Goal: Find specific page/section: Find specific page/section

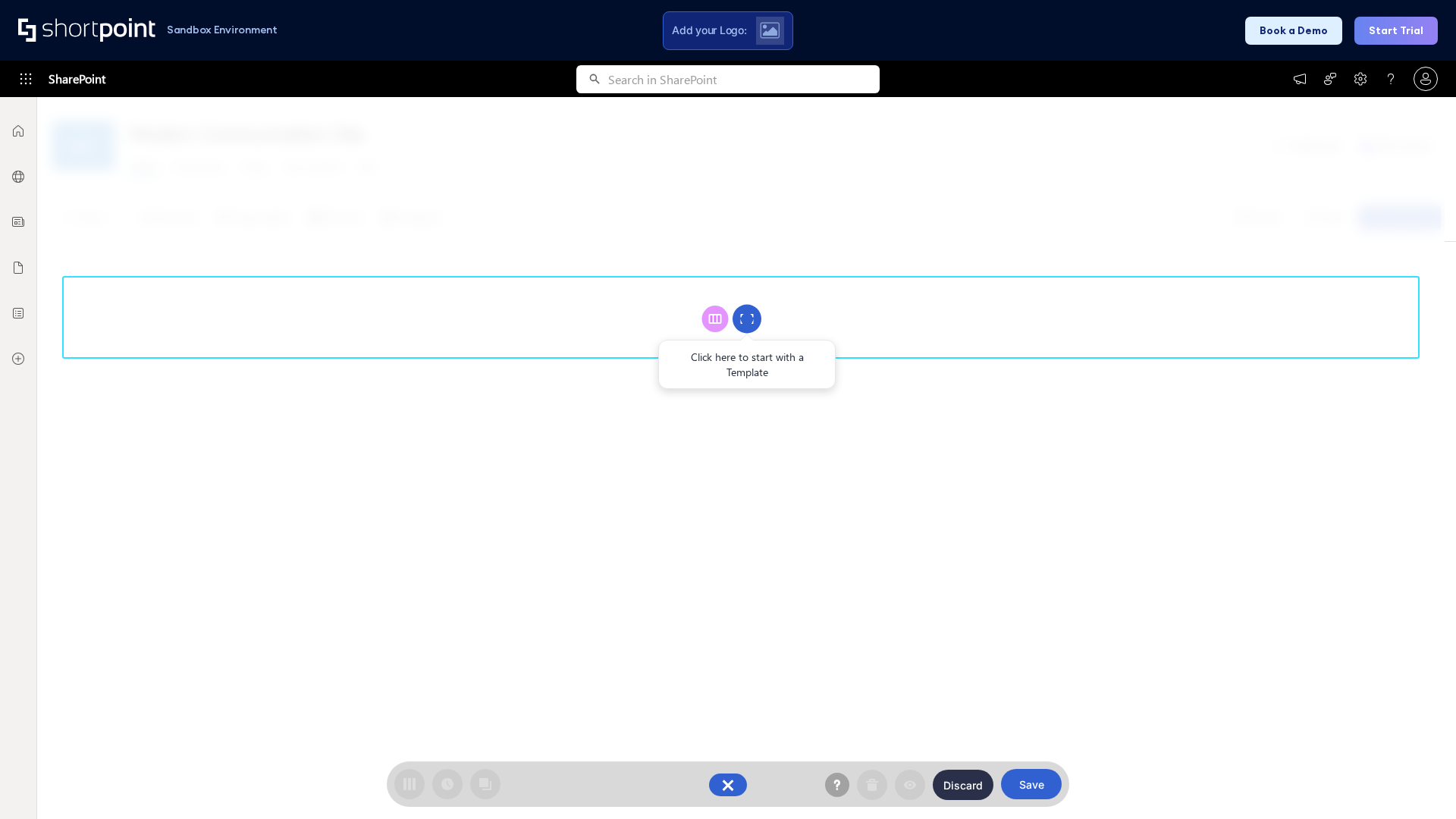
click at [747, 318] on circle at bounding box center [747, 319] width 29 height 29
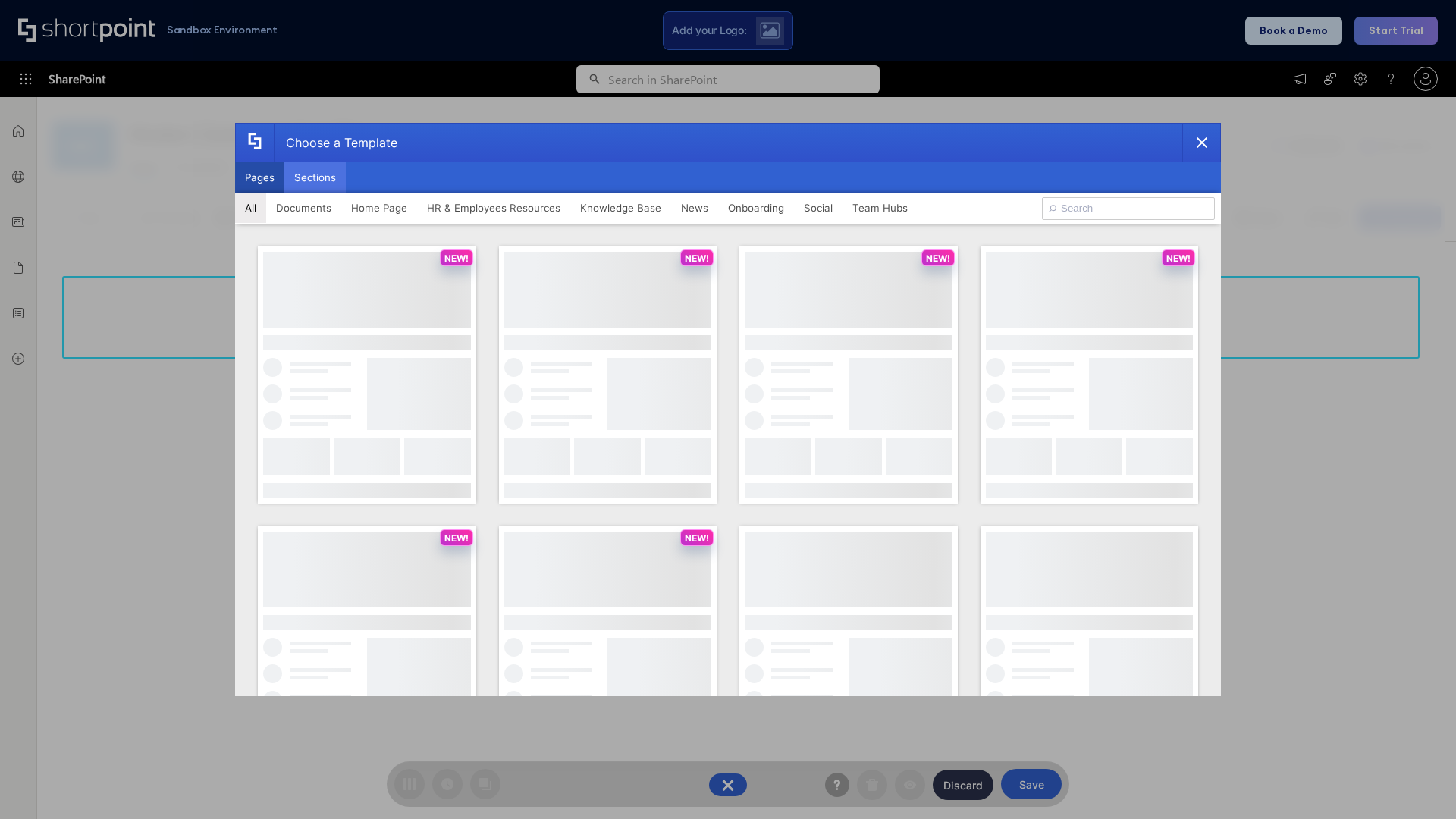
click at [315, 177] on button "Sections" at bounding box center [315, 177] width 62 height 30
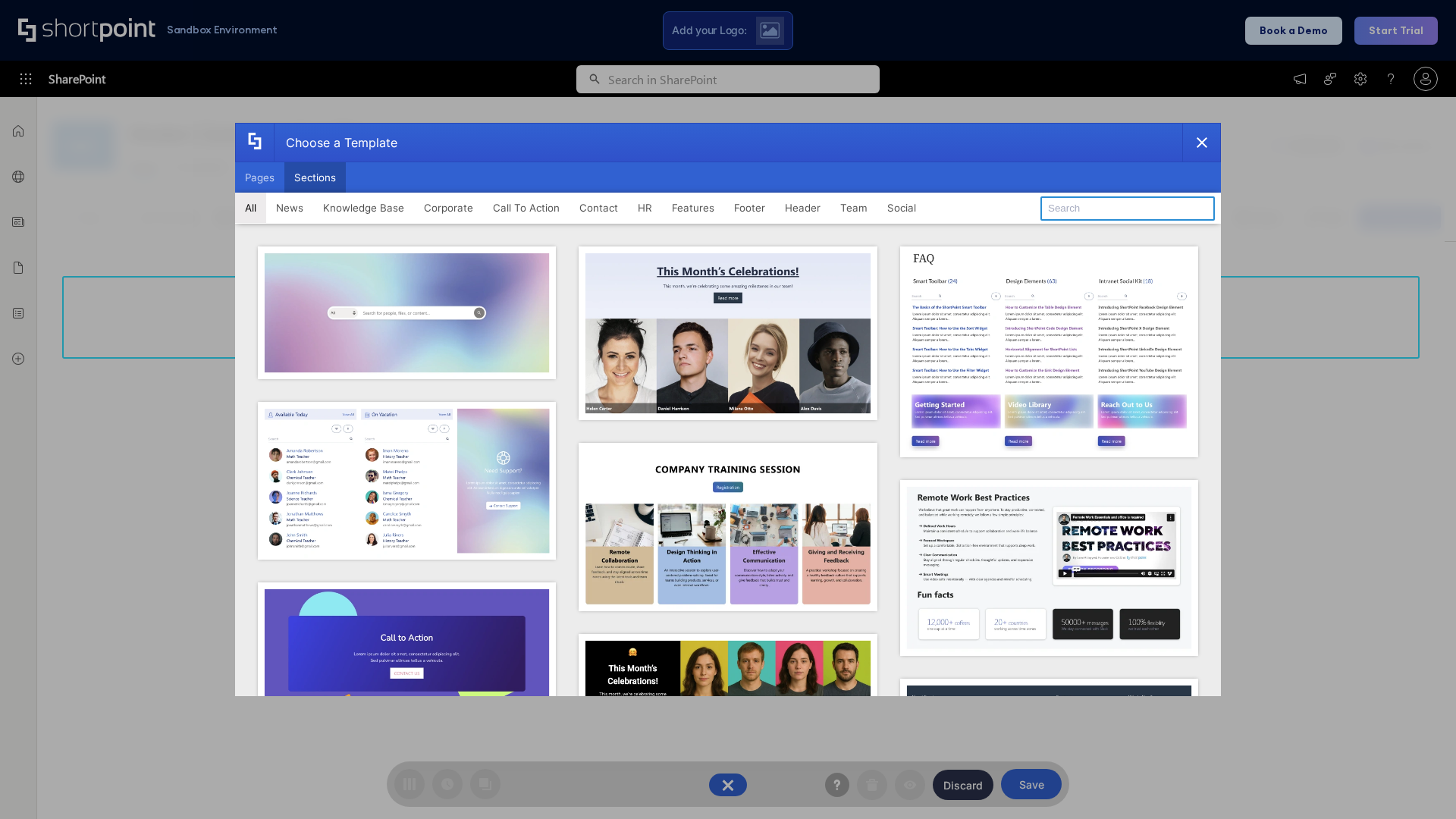
type input "FAQ 1"
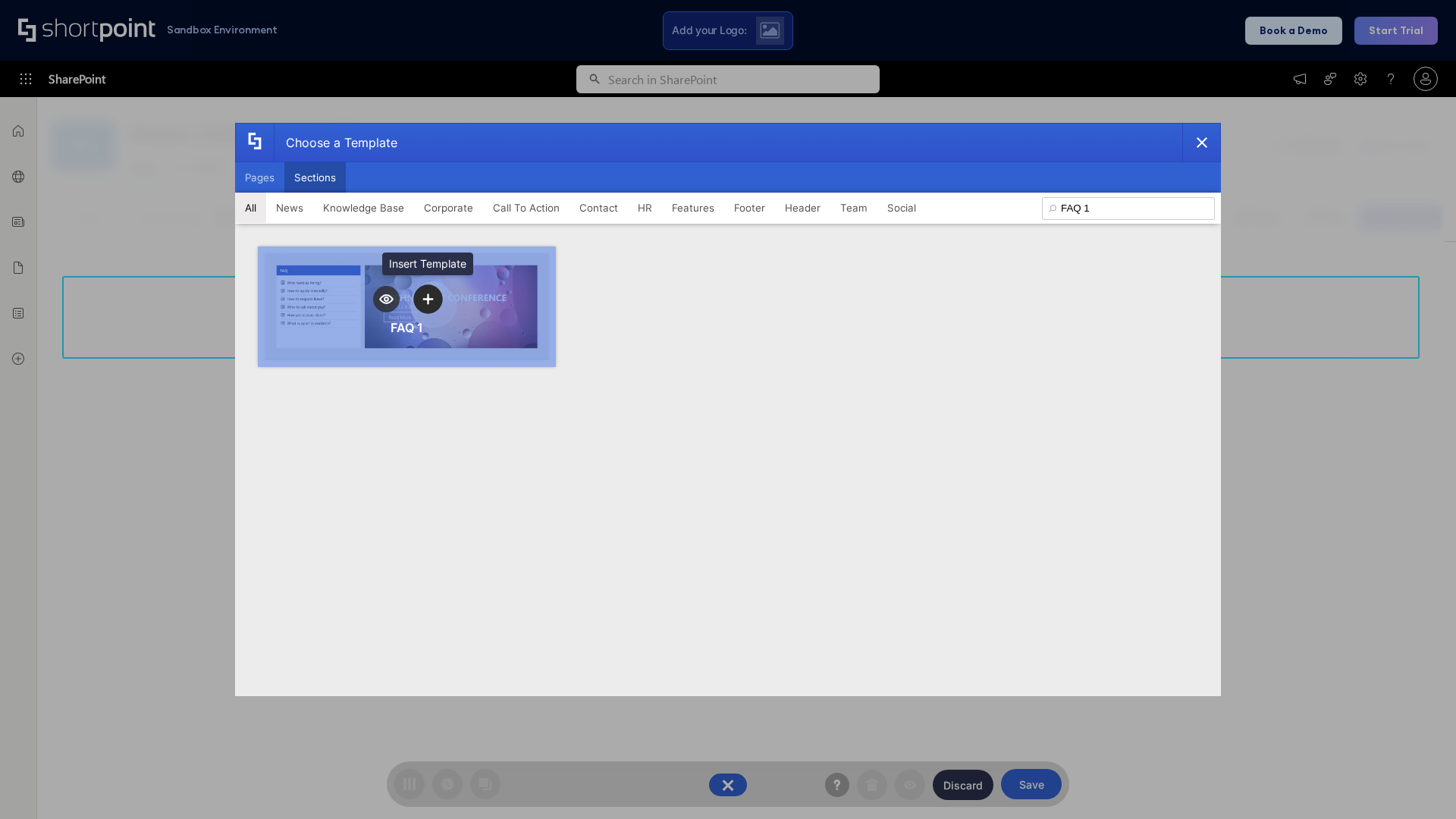
click at [428, 299] on icon "template selector" at bounding box center [428, 299] width 10 height 10
